Goal: Task Accomplishment & Management: Manage account settings

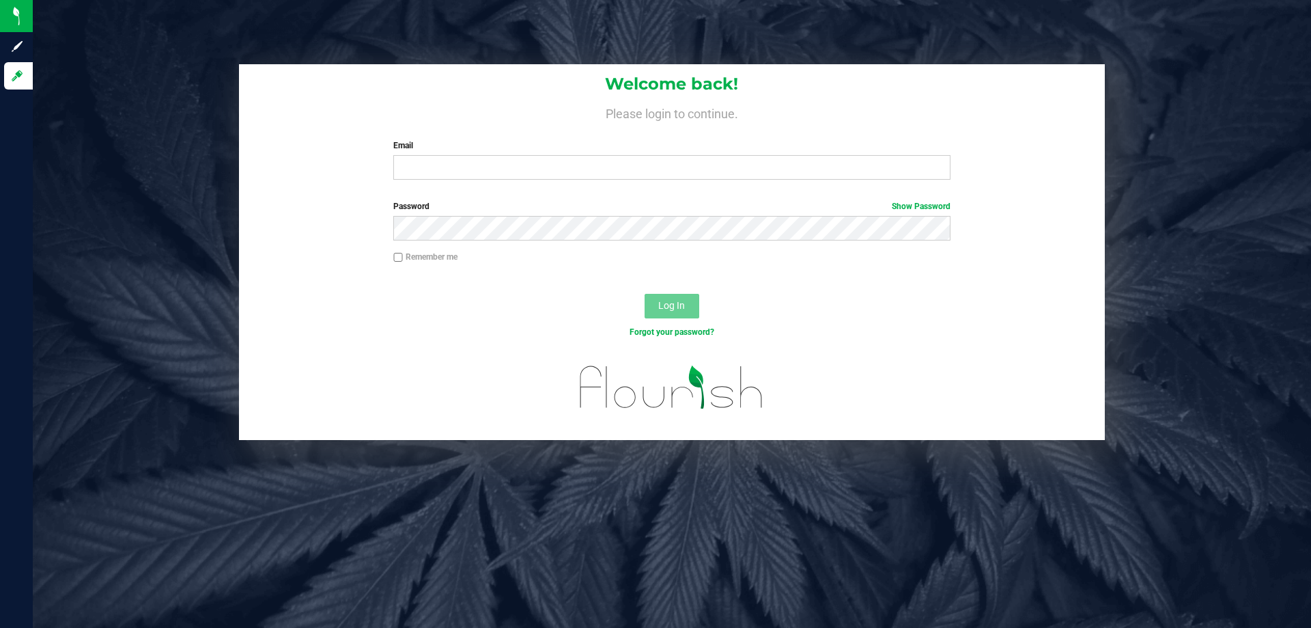
click at [452, 155] on div "Email Required Please format your email correctly." at bounding box center [671, 159] width 577 height 40
click at [461, 162] on input "Email" at bounding box center [671, 167] width 557 height 25
type input "[EMAIL_ADDRESS][DOMAIN_NAME]"
click at [645, 294] on button "Log In" at bounding box center [672, 306] width 55 height 25
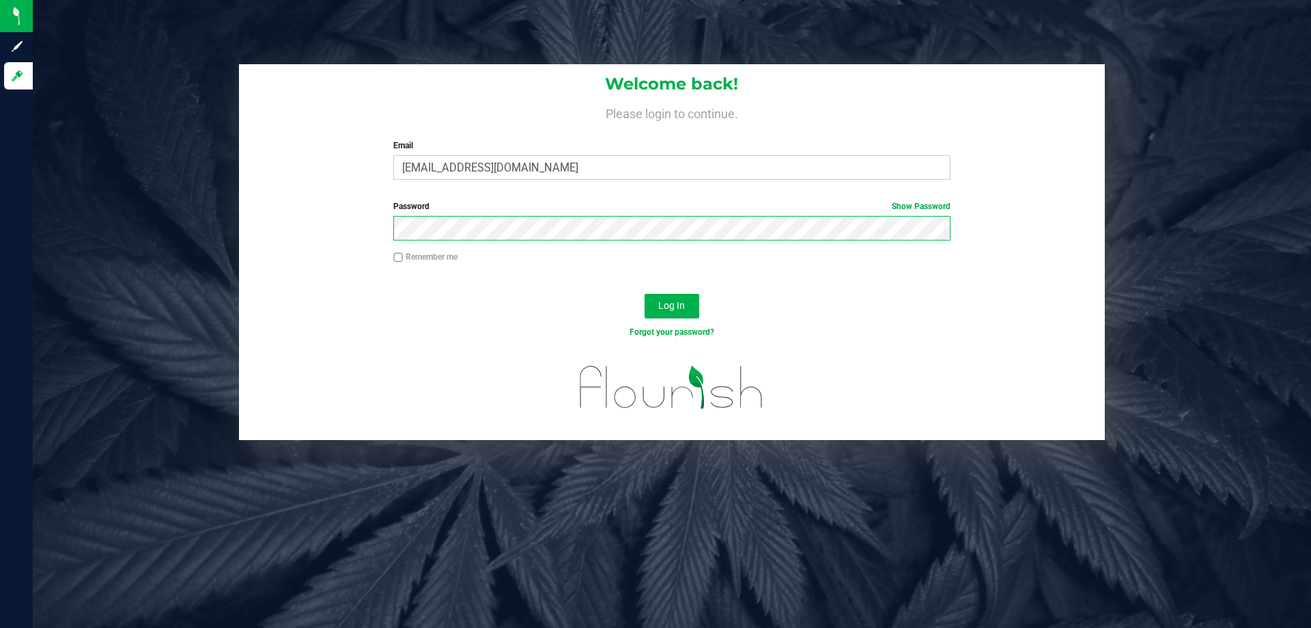
click at [645, 294] on button "Log In" at bounding box center [672, 306] width 55 height 25
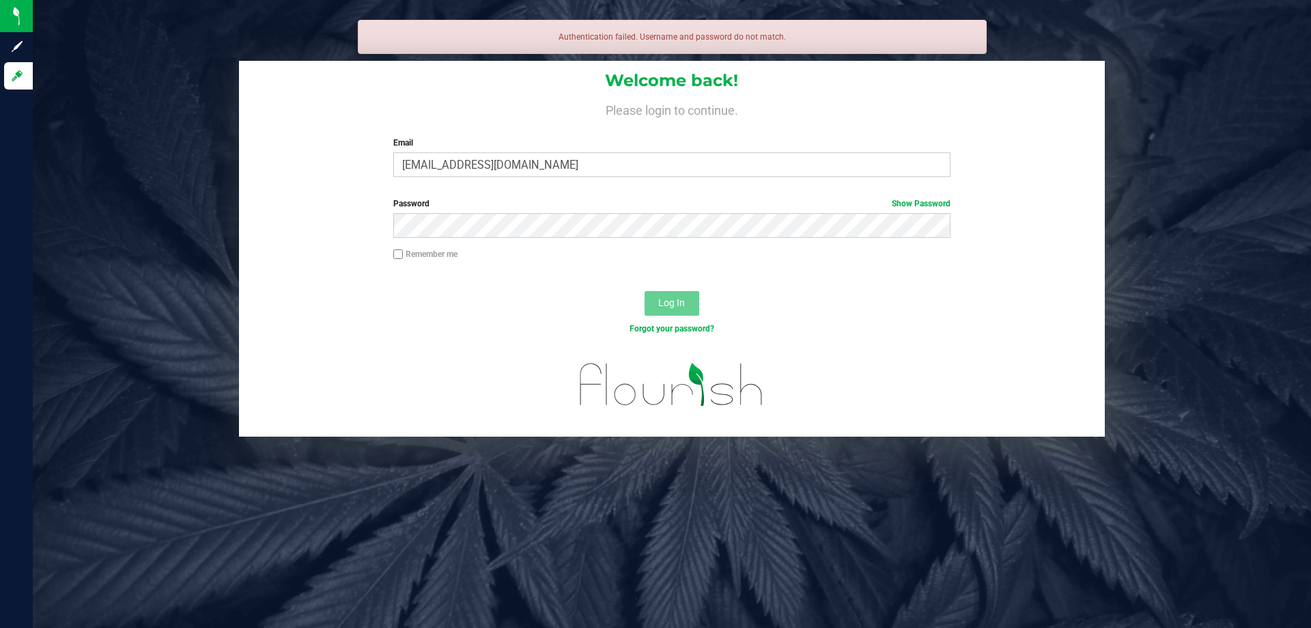
click at [594, 150] on div "Email [EMAIL_ADDRESS][DOMAIN_NAME] Required Please format your email correctly." at bounding box center [671, 157] width 577 height 40
drag, startPoint x: 589, startPoint y: 158, endPoint x: 202, endPoint y: 186, distance: 388.3
click at [204, 185] on div "Welcome back! Please login to continue. Email [EMAIL_ADDRESS][DOMAIN_NAME] Requ…" at bounding box center [672, 249] width 1299 height 376
